Goal: Information Seeking & Learning: Compare options

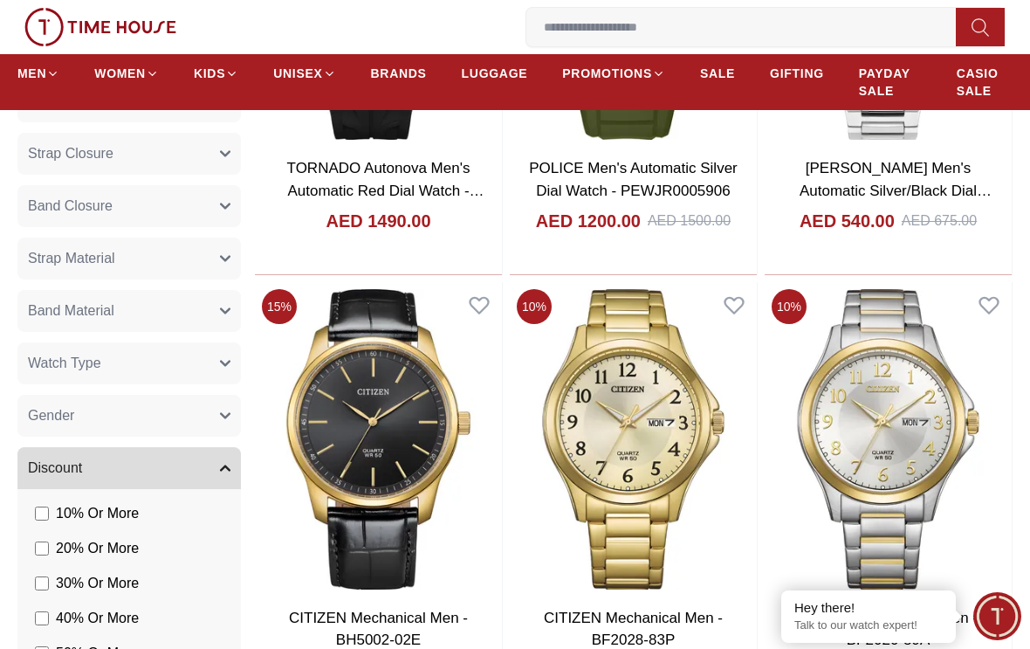
scroll to position [1110, 0]
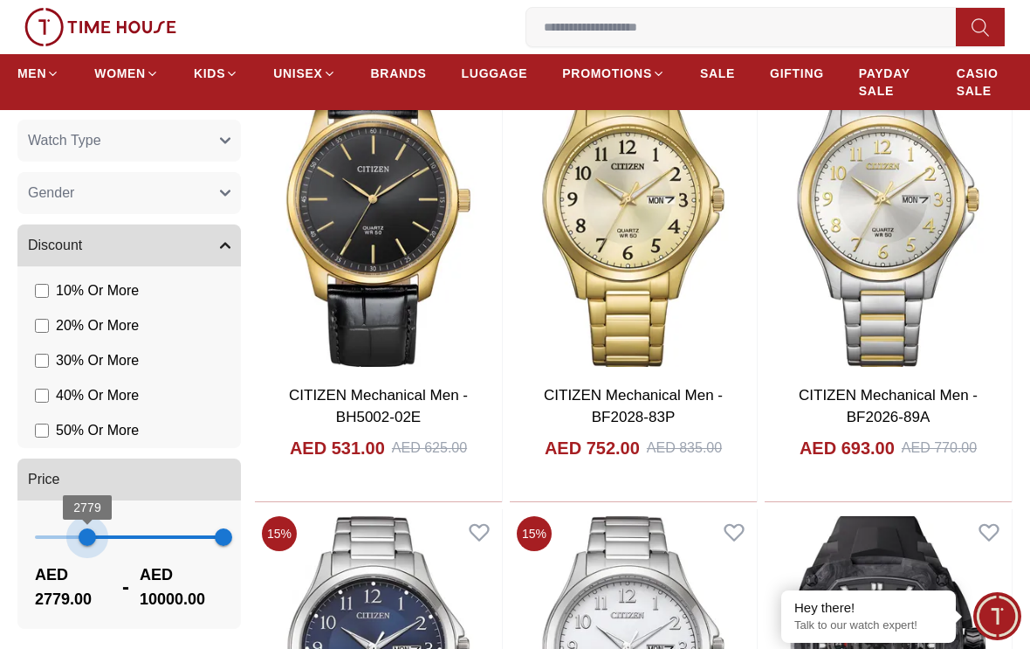
click at [87, 531] on span "2779 10000" at bounding box center [129, 537] width 189 height 38
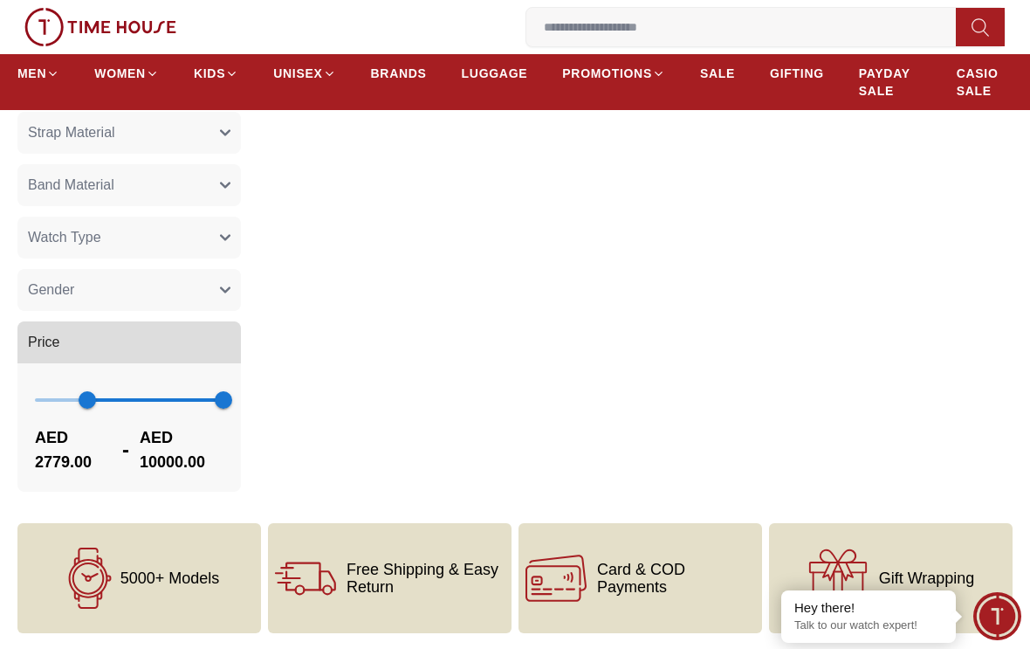
scroll to position [736, 0]
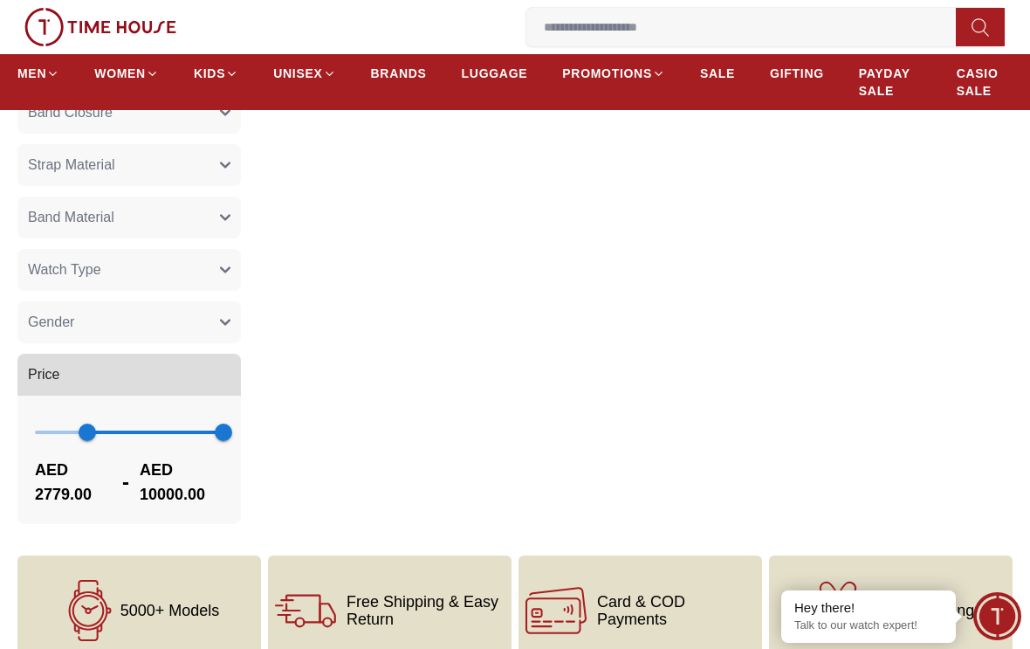
type input "*"
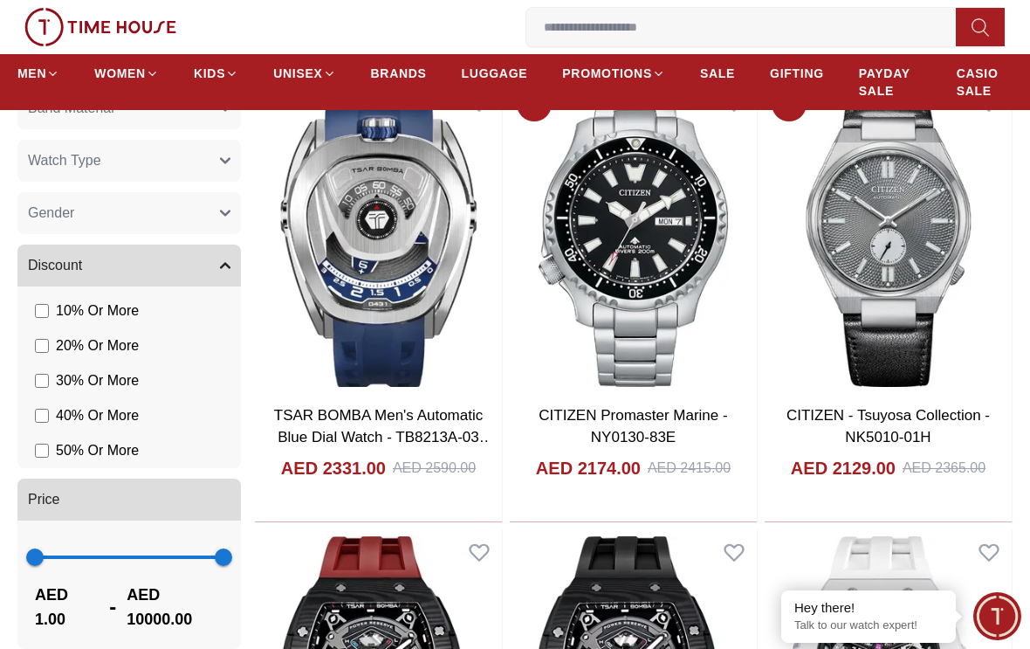
scroll to position [1089, 0]
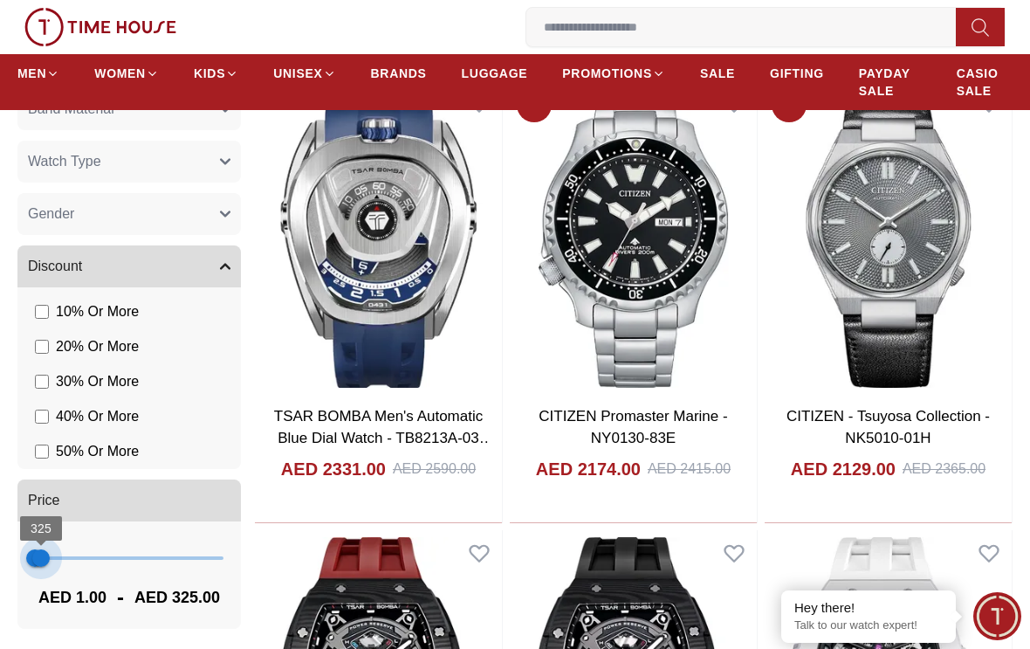
type input "***"
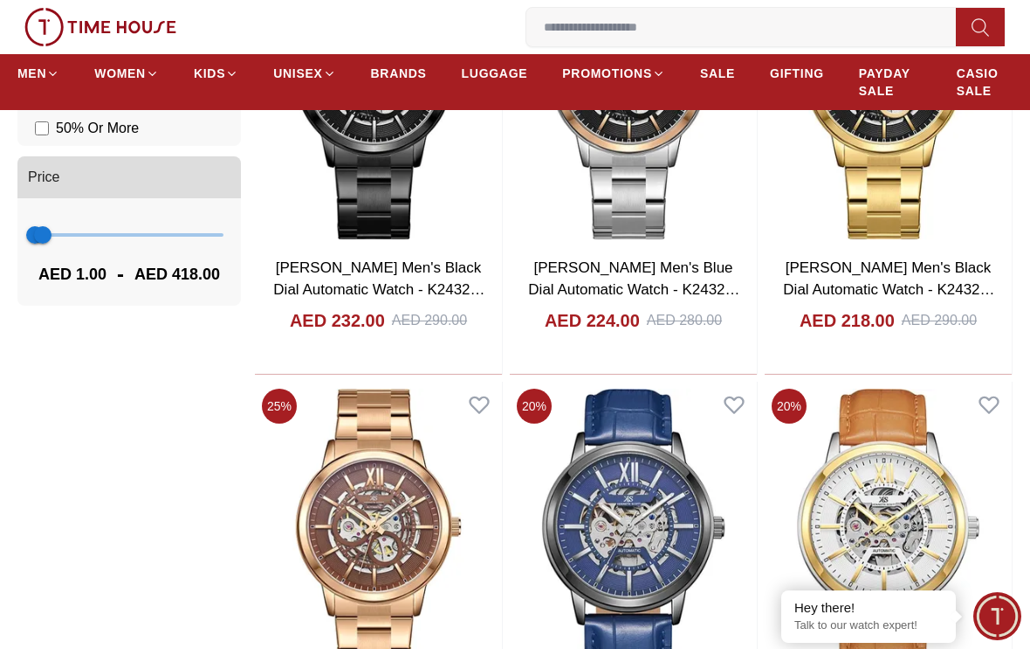
scroll to position [1180, 0]
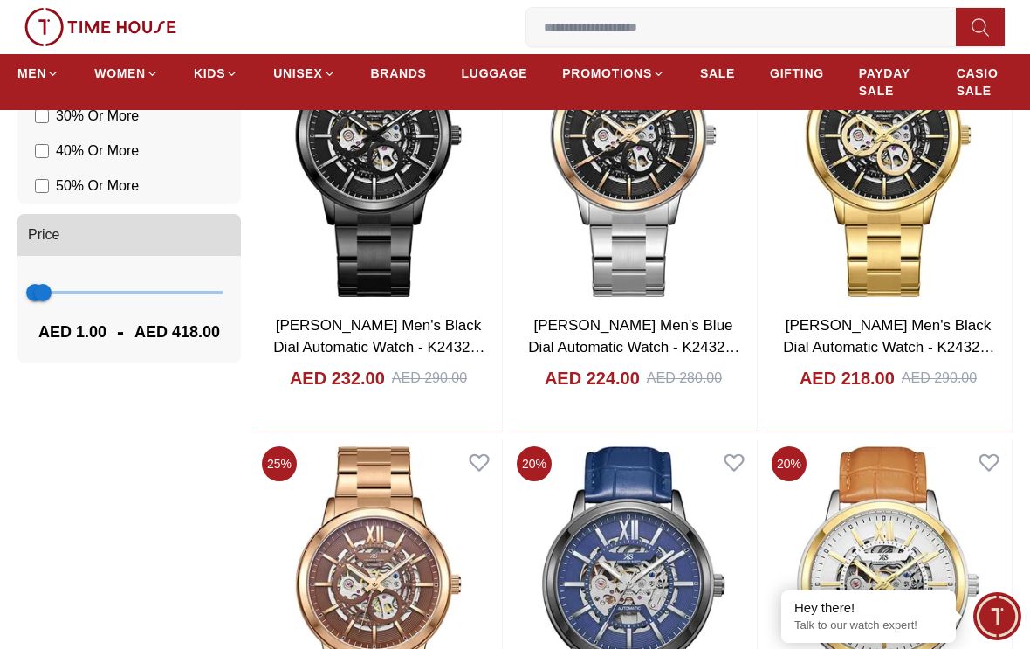
type input "****"
type input "*****"
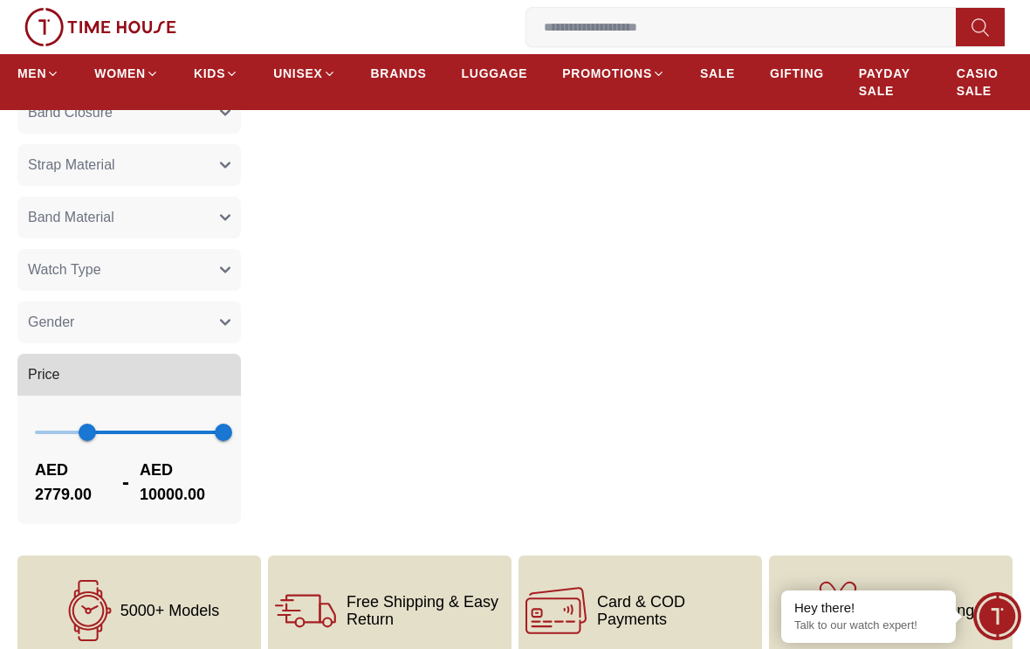
scroll to position [1139, 0]
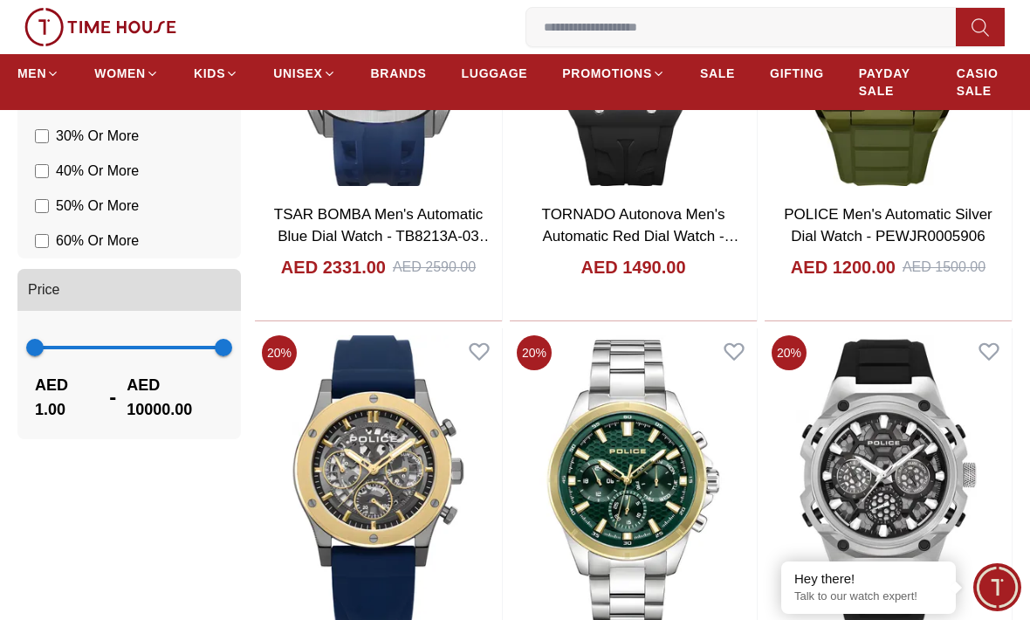
scroll to position [1145, 0]
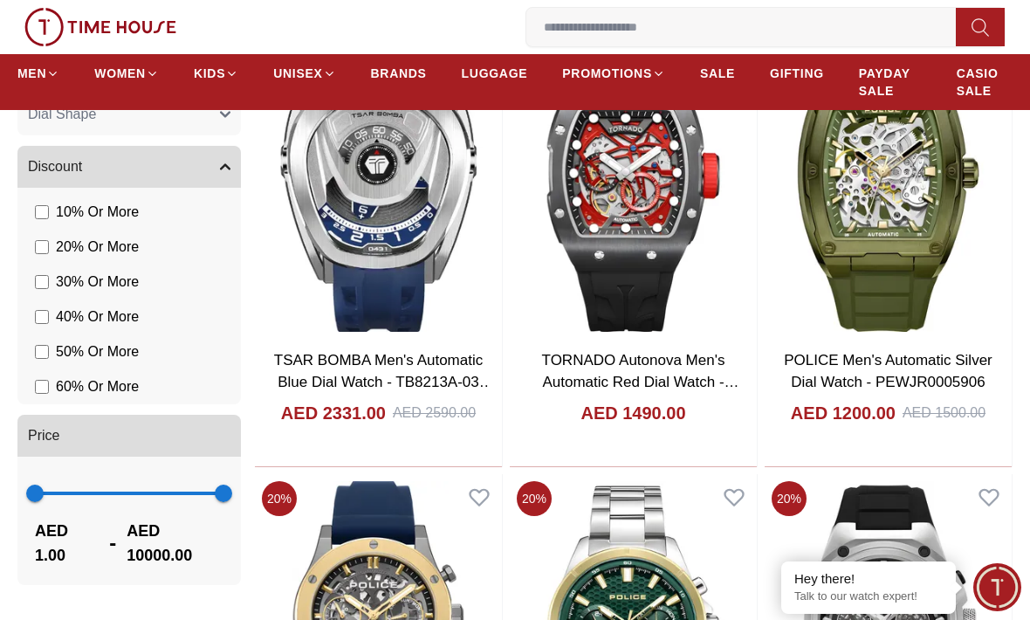
click at [146, 184] on button "Discount" at bounding box center [128, 167] width 223 height 42
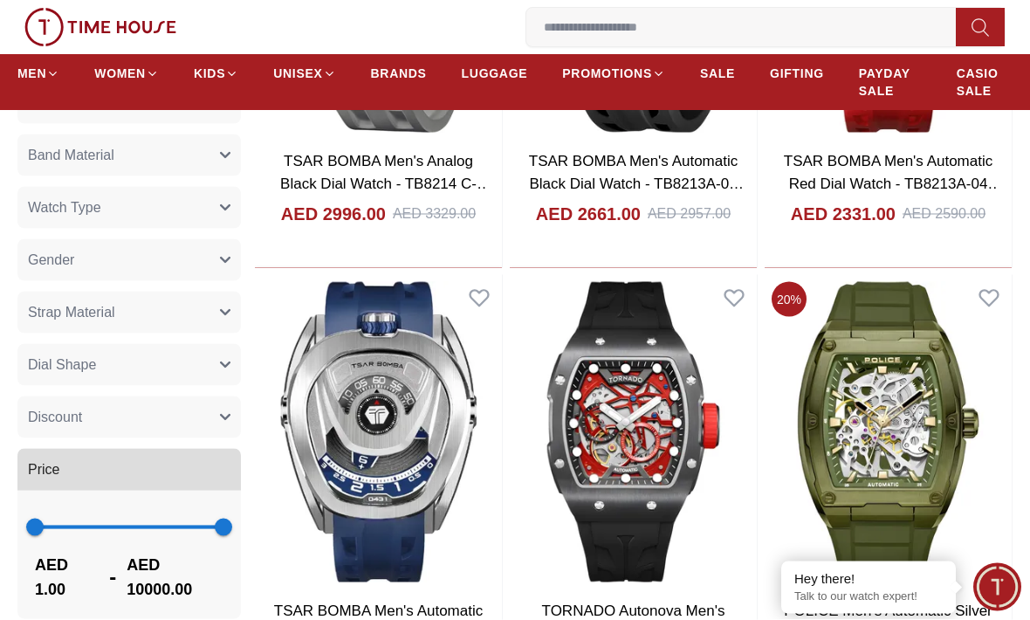
scroll to position [891, 0]
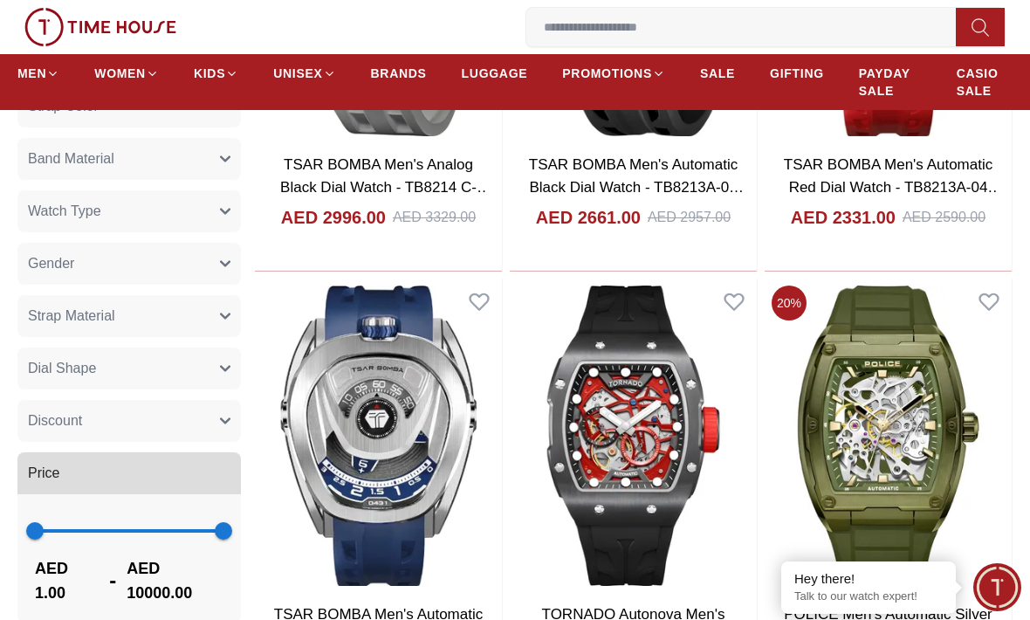
click at [140, 219] on button "Watch Type" at bounding box center [128, 211] width 223 height 42
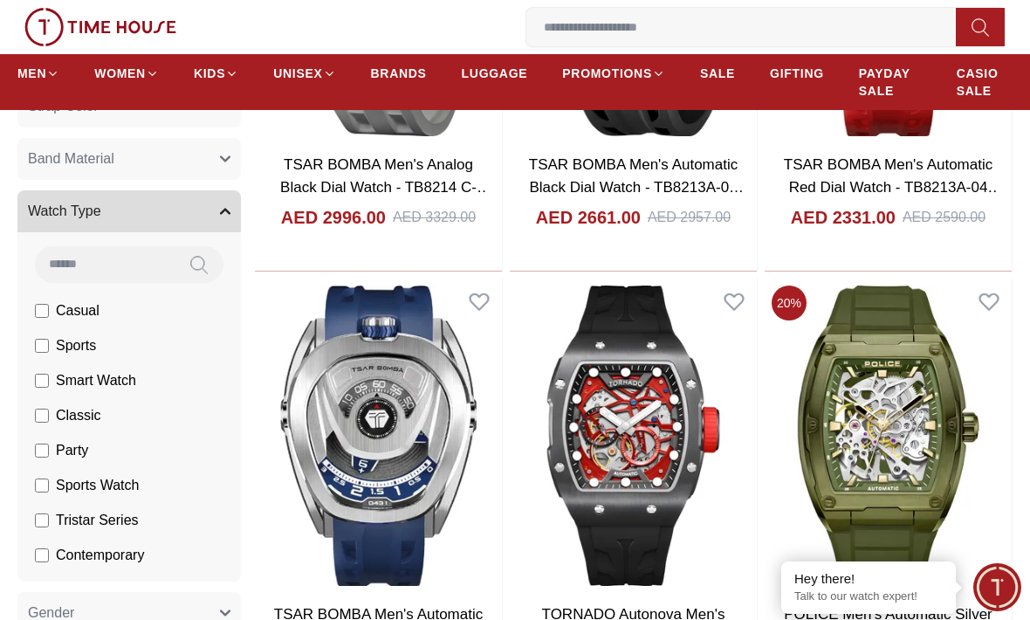
click at [140, 219] on button "Watch Type" at bounding box center [128, 211] width 223 height 42
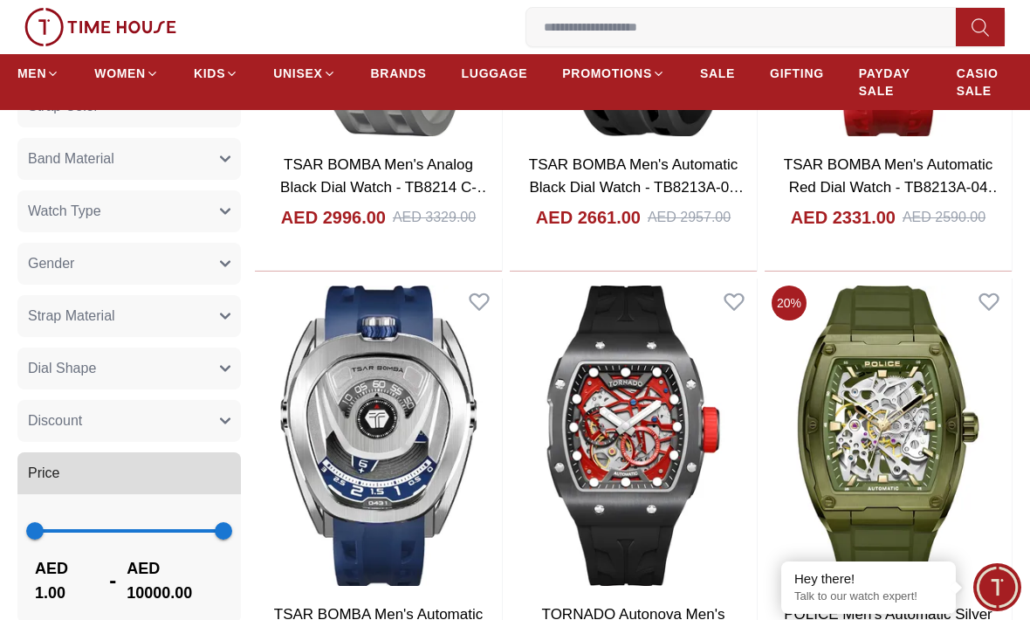
click at [118, 164] on button "Band Material" at bounding box center [128, 159] width 223 height 42
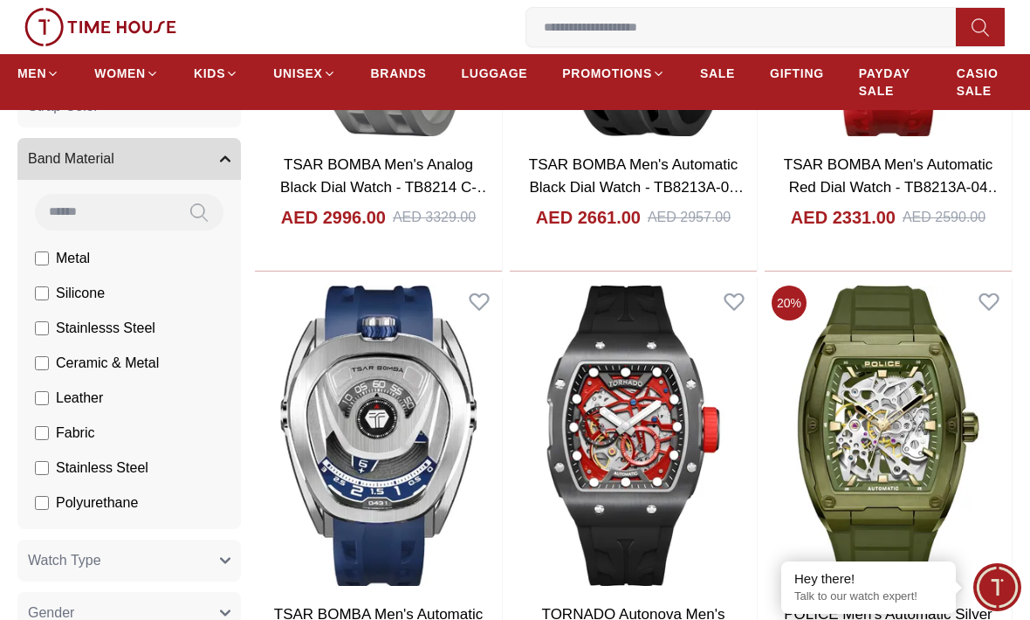
click at [118, 164] on button "Band Material" at bounding box center [128, 159] width 223 height 42
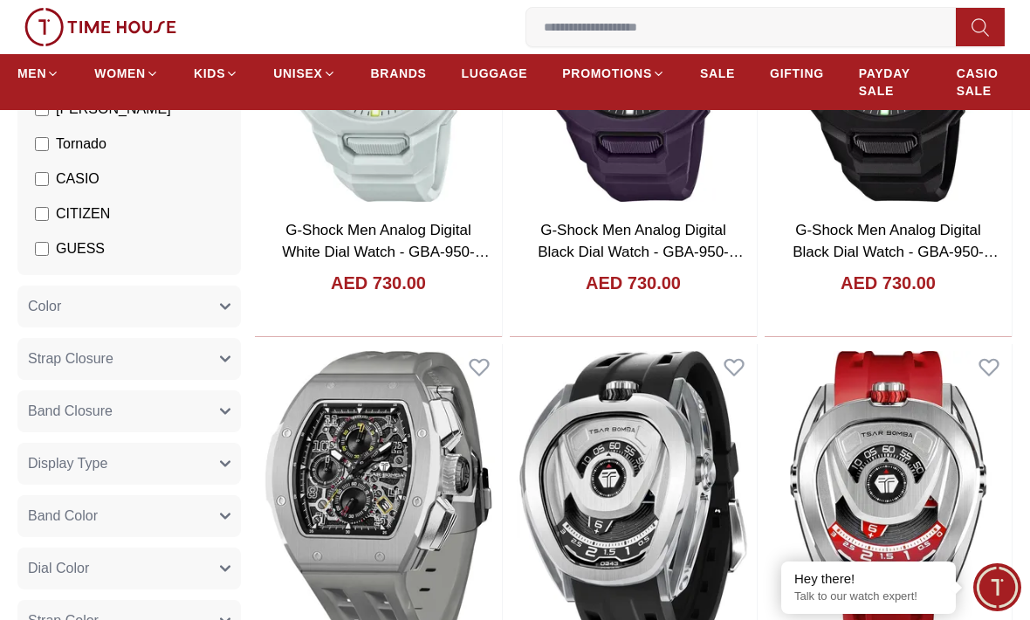
scroll to position [286, 0]
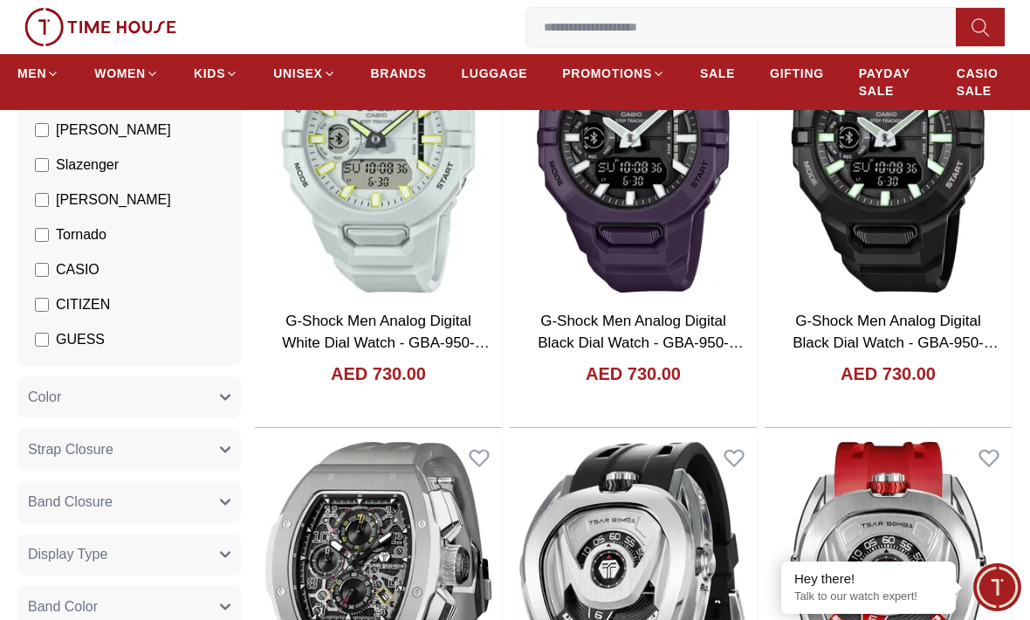
click at [113, 490] on button "Band Closure" at bounding box center [128, 502] width 223 height 42
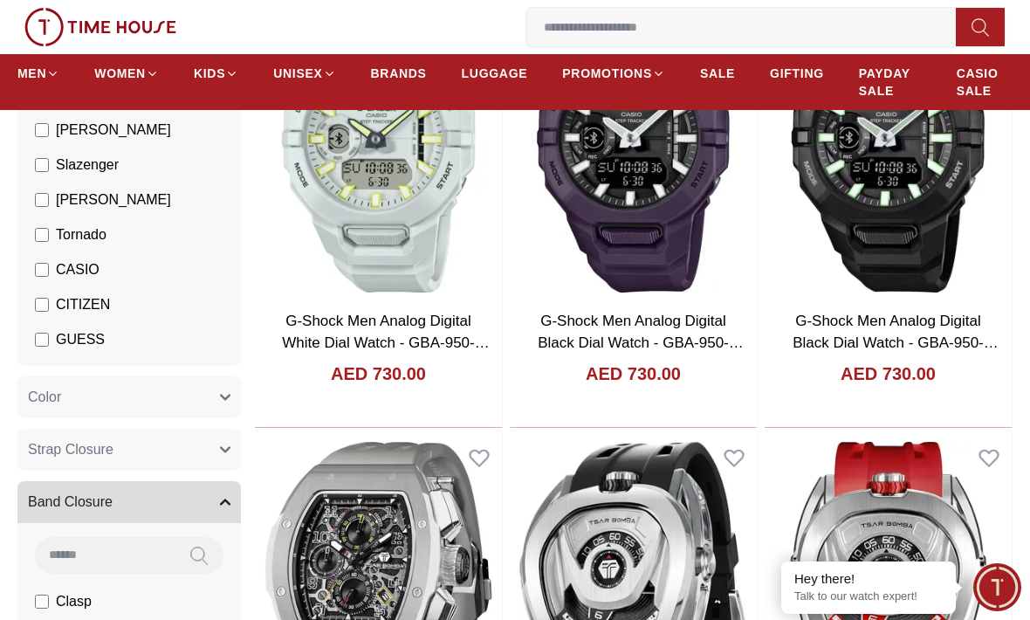
click at [113, 490] on button "Band Closure" at bounding box center [128, 502] width 223 height 42
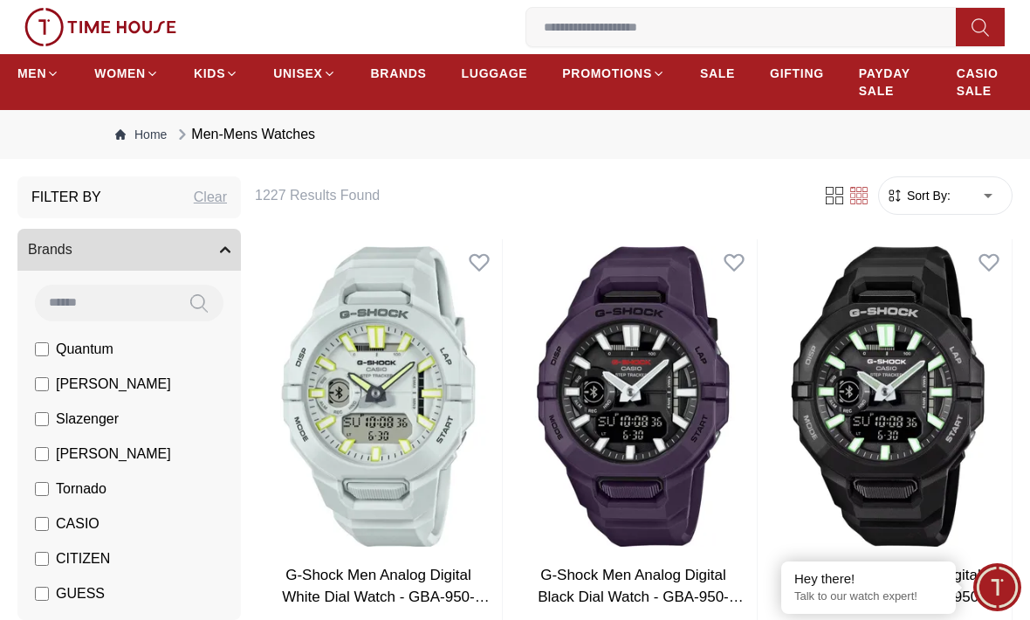
scroll to position [0, 0]
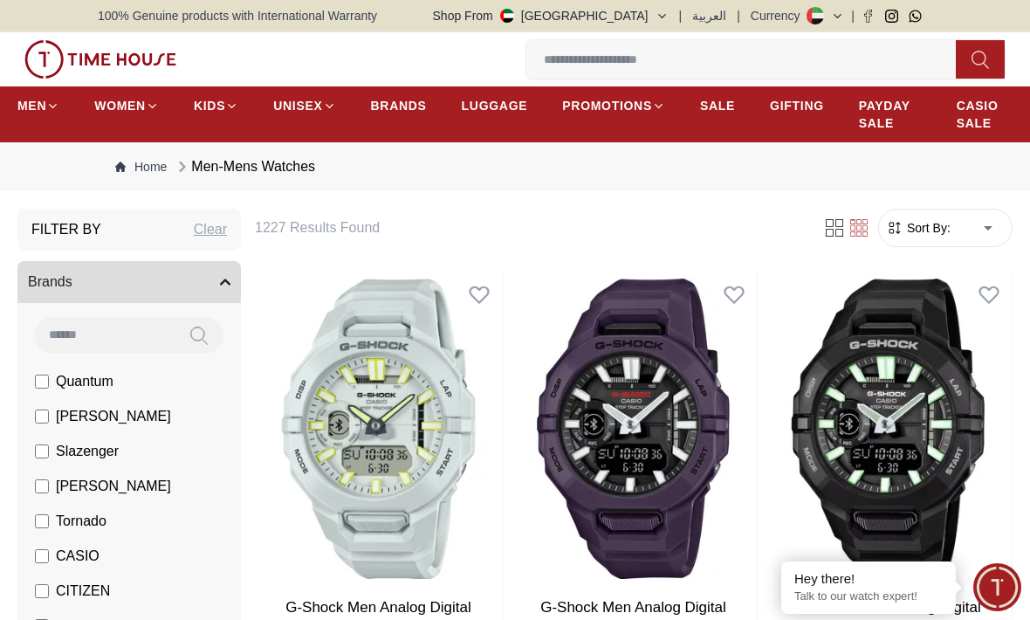
click at [167, 285] on button "Brands" at bounding box center [128, 282] width 223 height 42
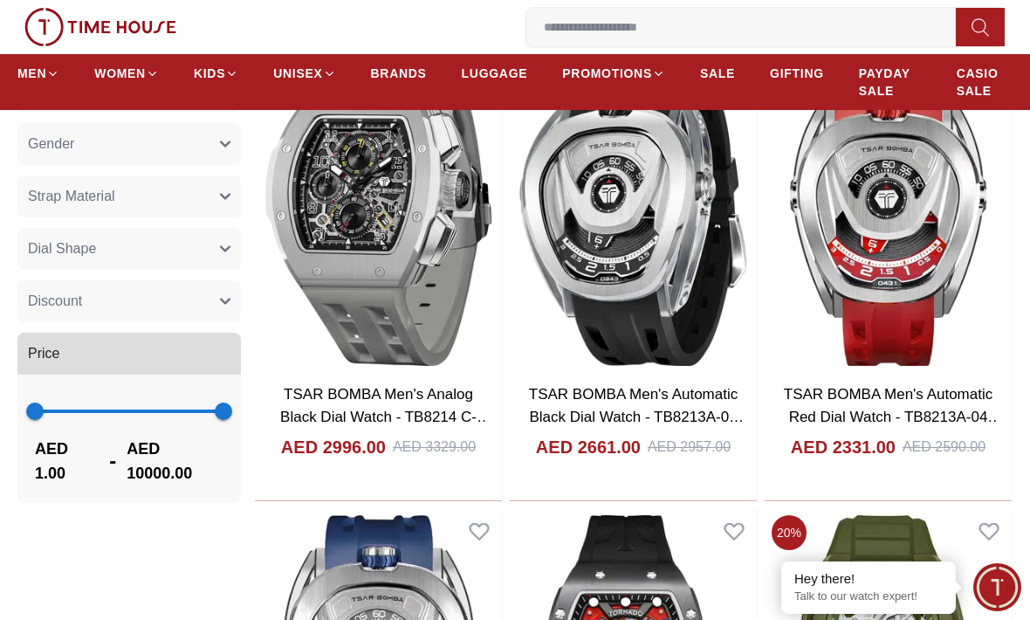
scroll to position [660, 0]
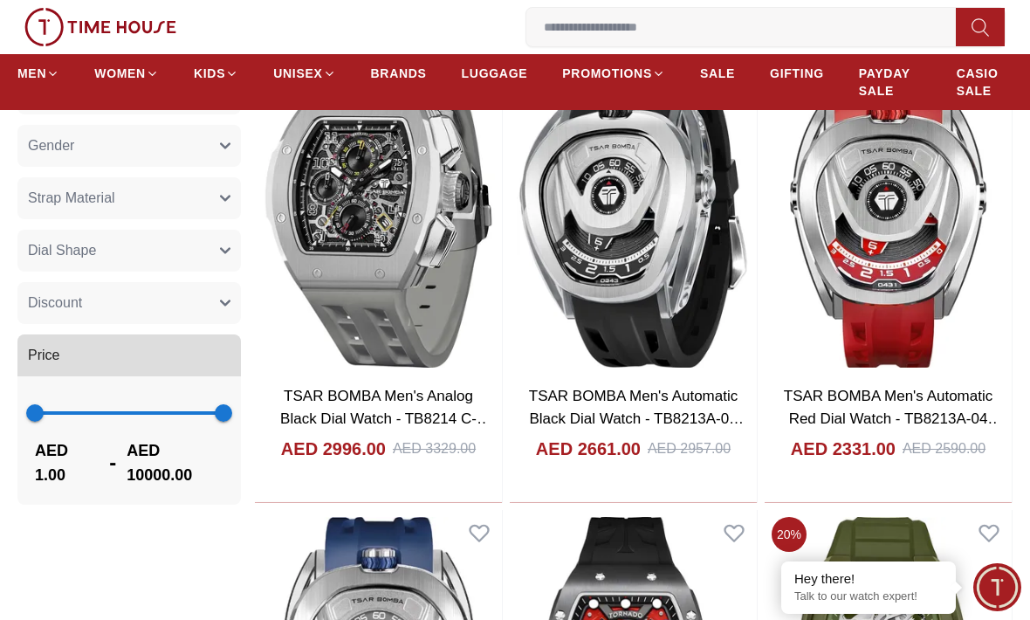
click at [624, 26] on input at bounding box center [747, 27] width 443 height 35
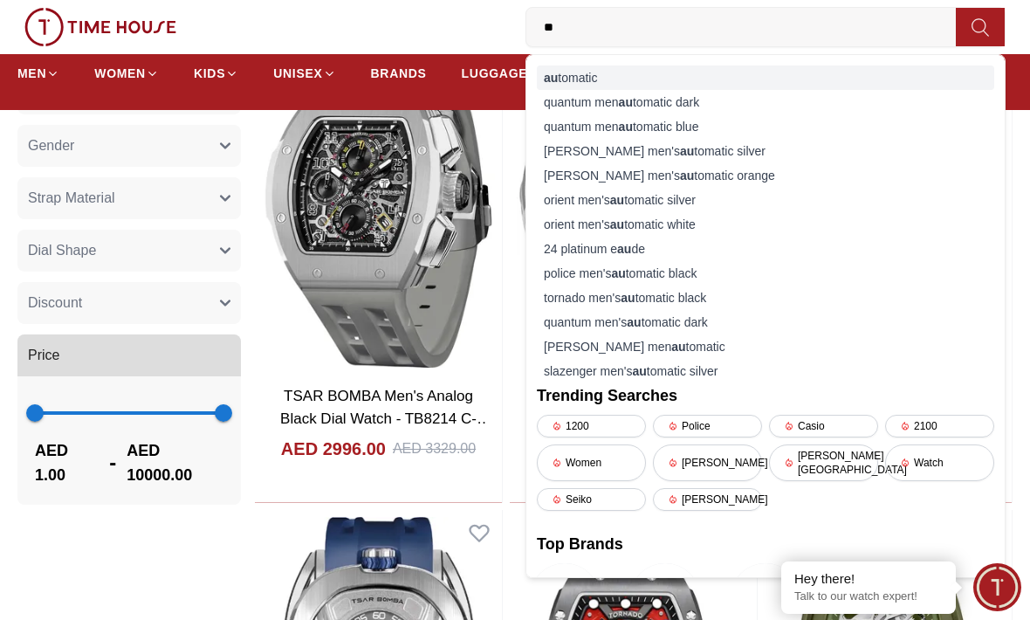
type input "**"
click at [609, 76] on div "au tomatic" at bounding box center [765, 77] width 457 height 24
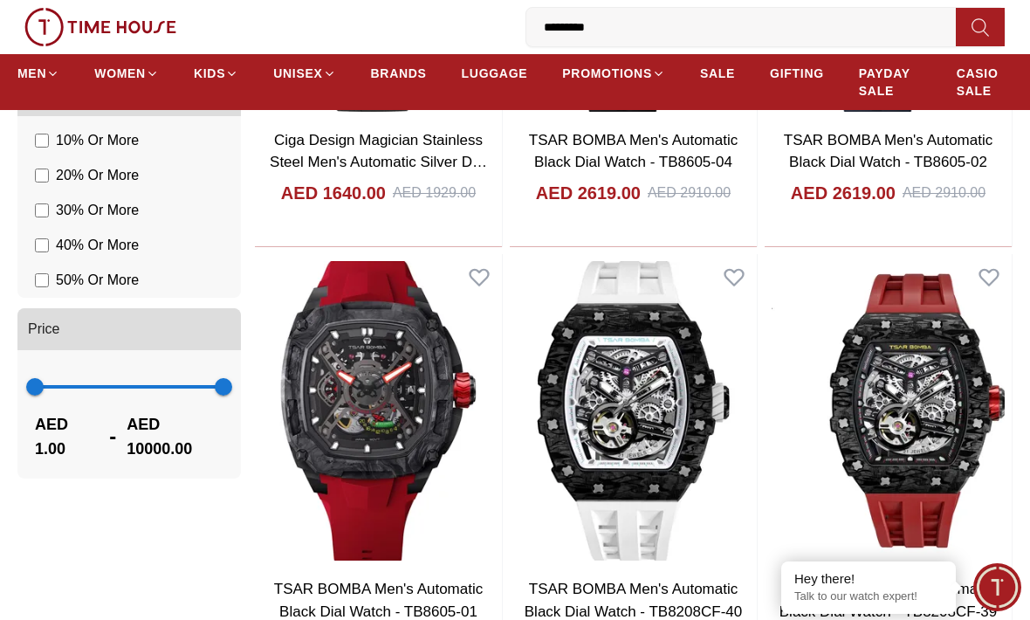
scroll to position [1364, 0]
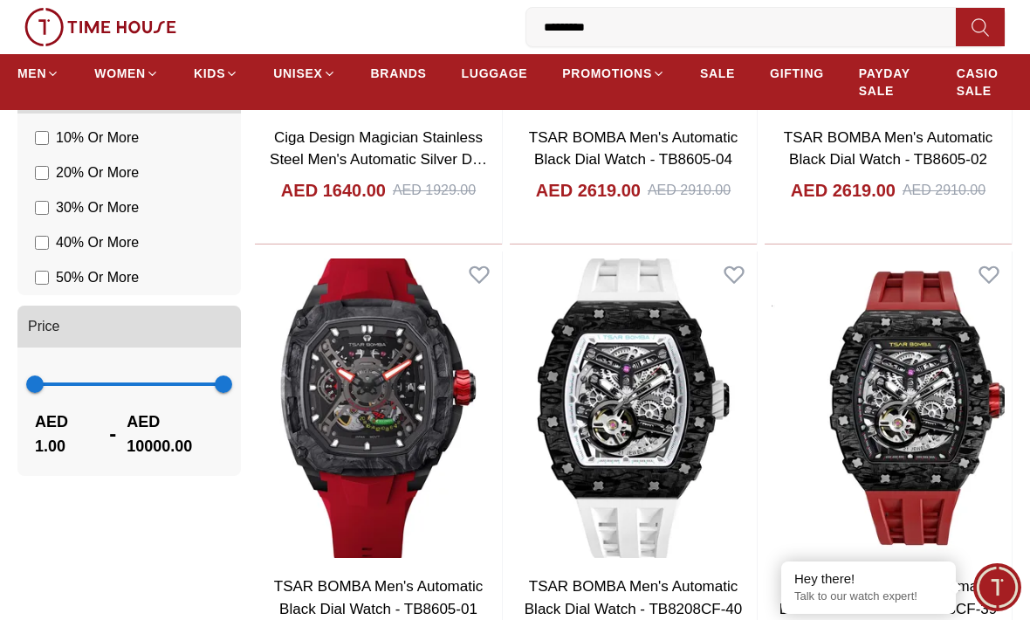
click at [90, 388] on span "1 10000" at bounding box center [129, 384] width 189 height 38
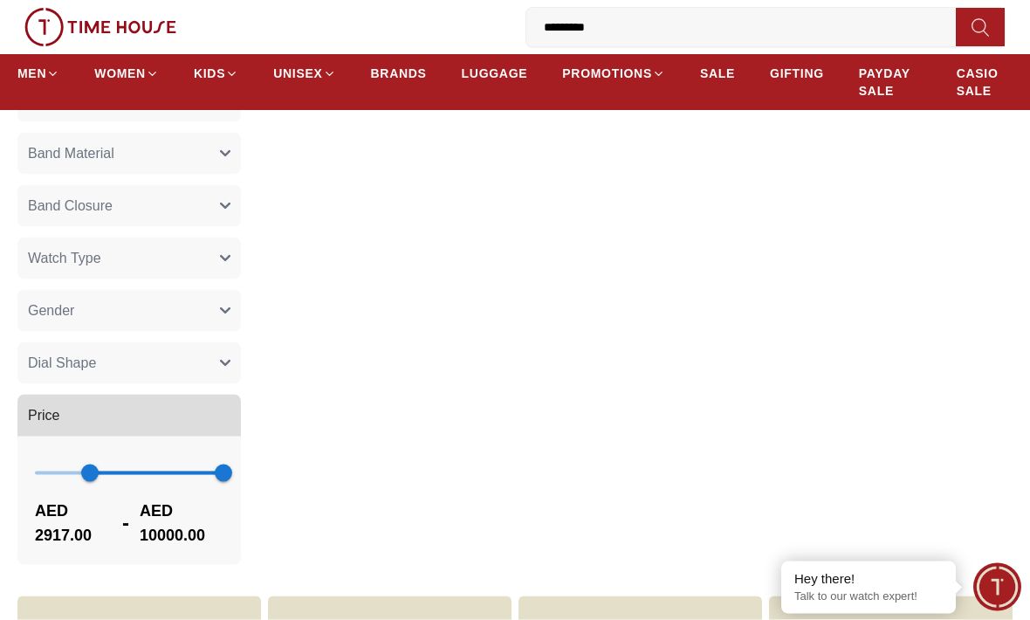
scroll to position [798, 0]
type input "*"
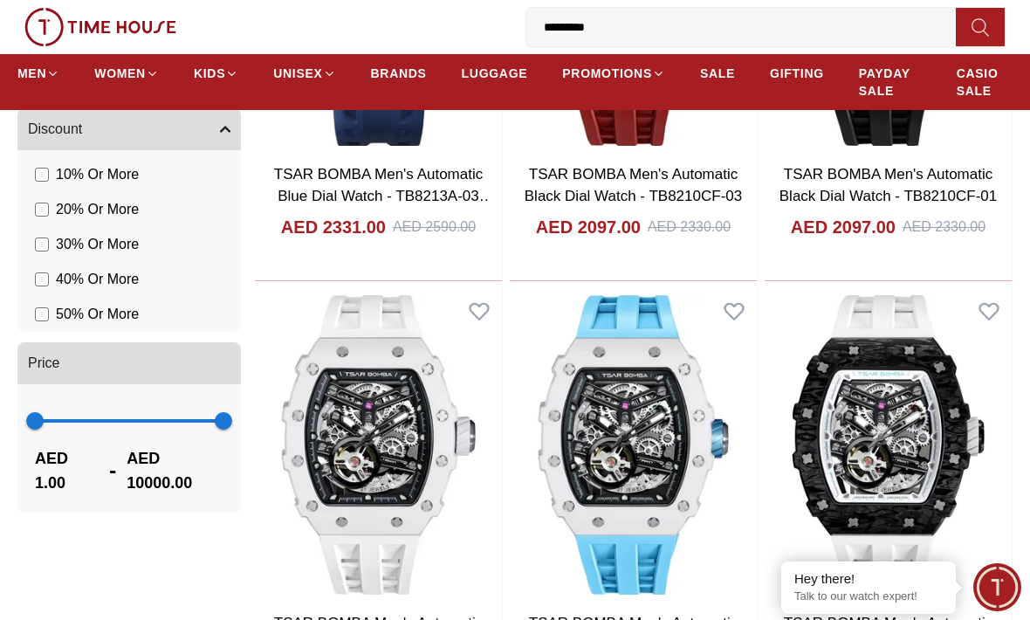
scroll to position [1327, 0]
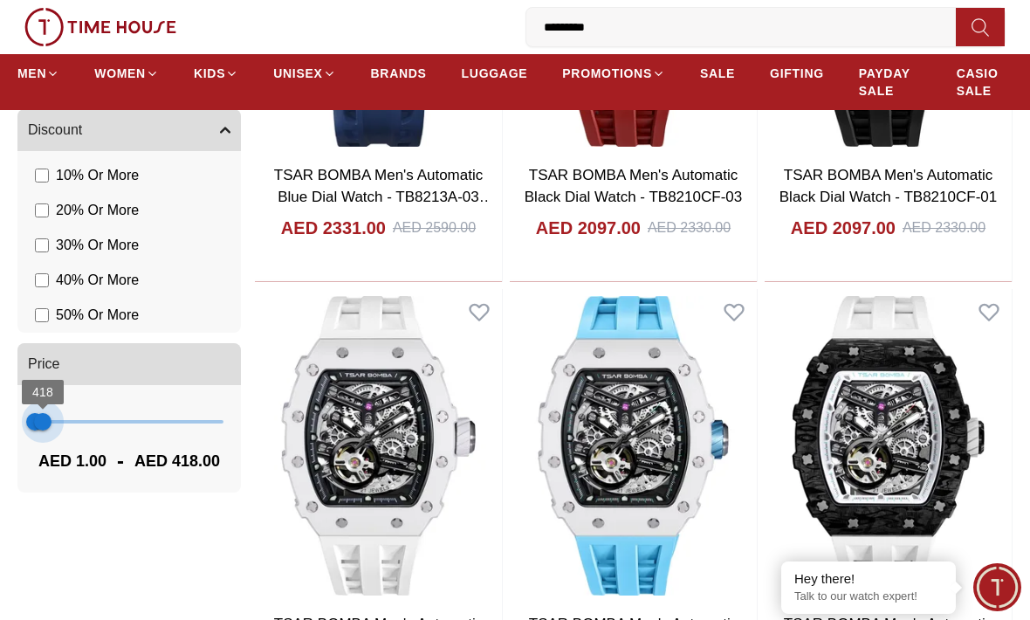
type input "***"
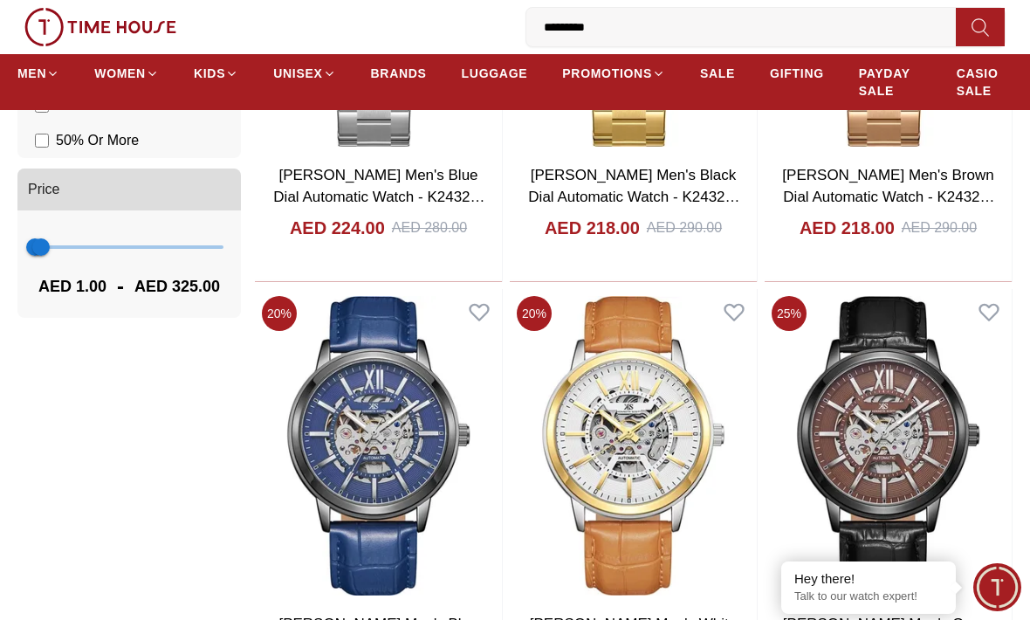
click at [237, 418] on div "Filter By Clear Brands Lee Cooper Slazenger Kenneth Scott Color Black Green Blu…" at bounding box center [128, 29] width 223 height 2302
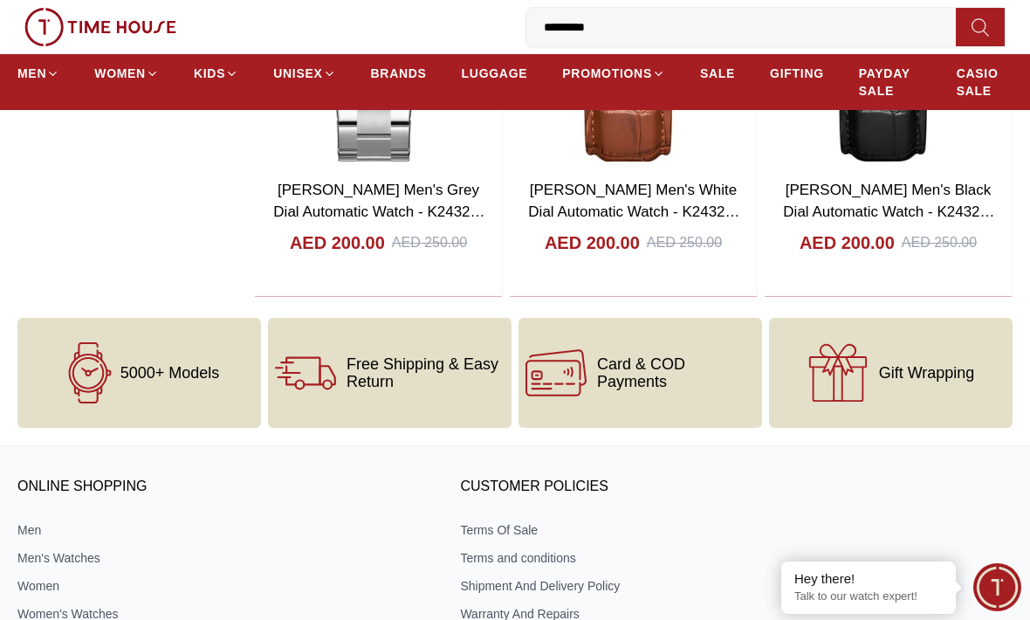
scroll to position [2288, 0]
